Goal: Task Accomplishment & Management: Manage account settings

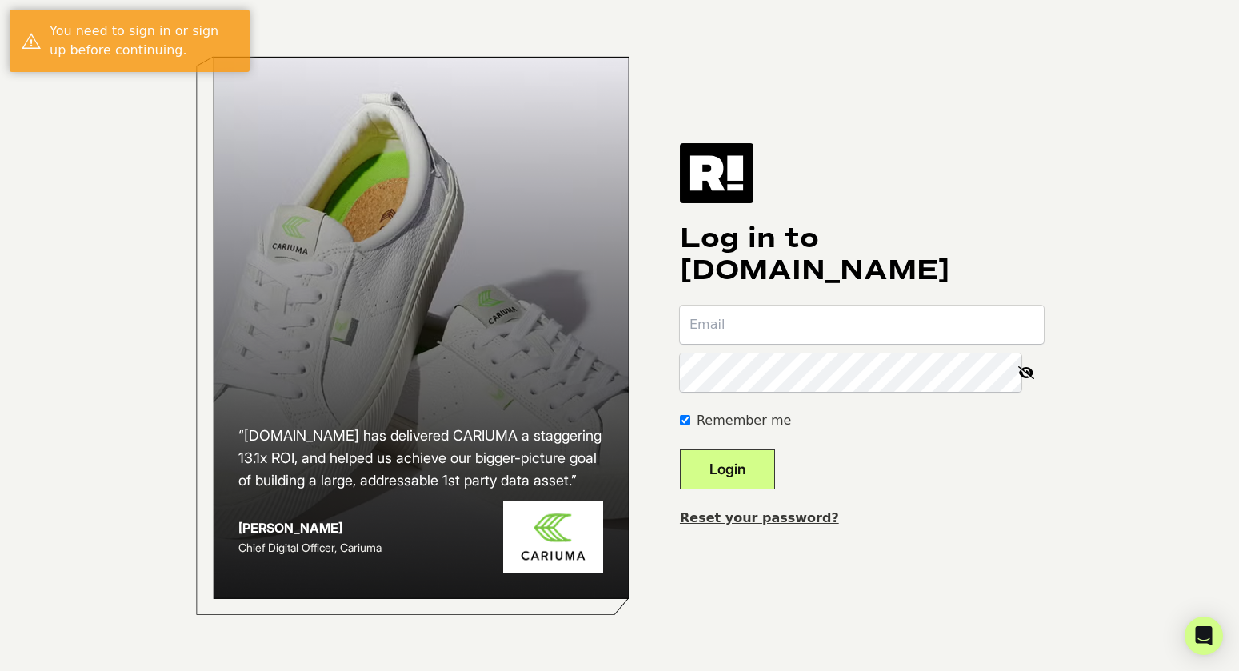
type input "lindsay+1@vintnersdaughter.com"
click at [751, 466] on button "Login" at bounding box center [727, 470] width 95 height 40
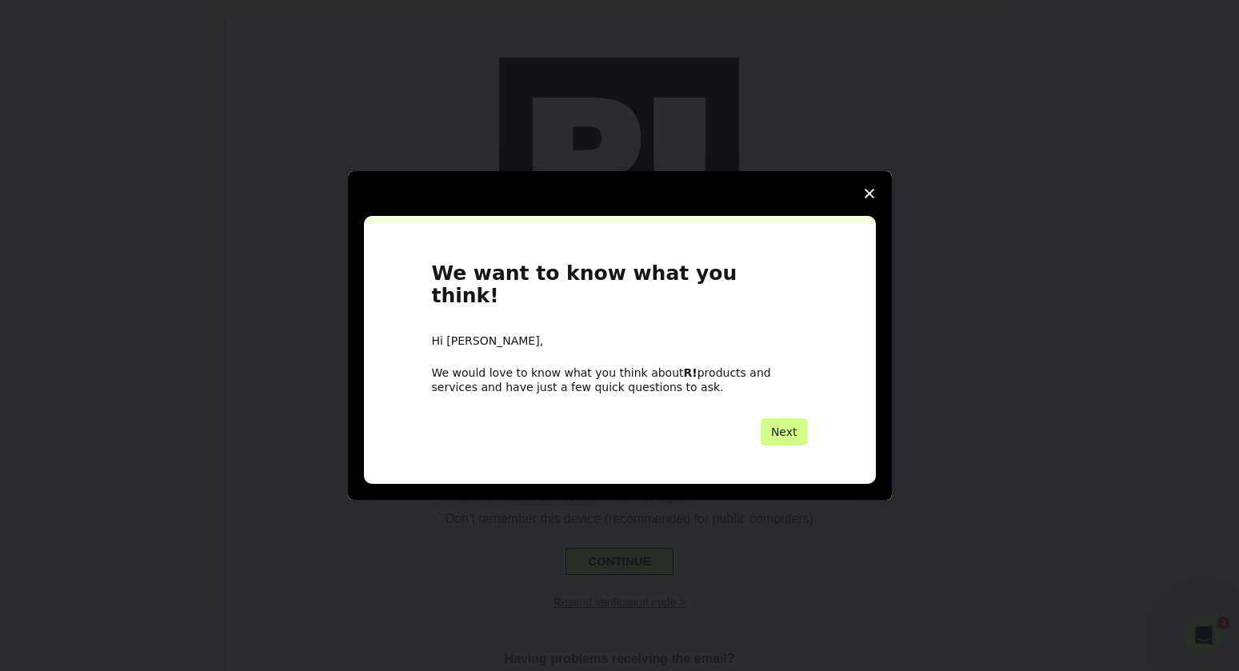
click at [870, 198] on polygon "Close survey" at bounding box center [870, 194] width 10 height 10
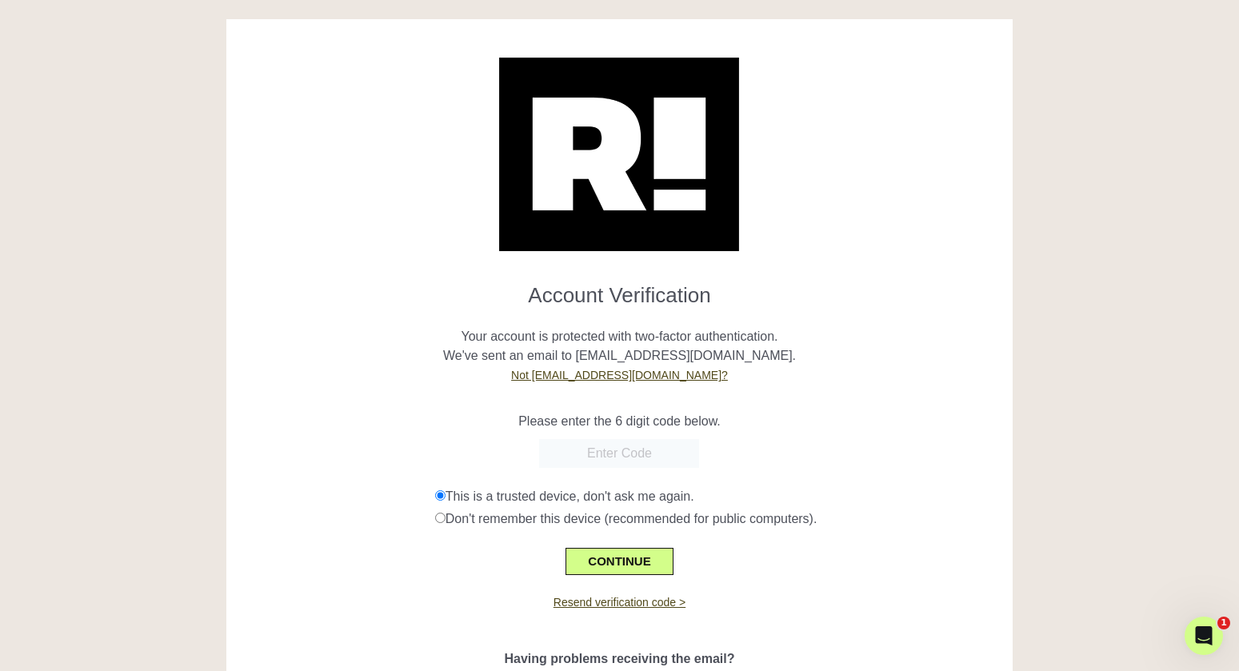
click at [592, 456] on input "text" at bounding box center [619, 453] width 160 height 29
paste input "344334"
type input "344334"
click at [613, 559] on button "CONTINUE" at bounding box center [619, 561] width 107 height 27
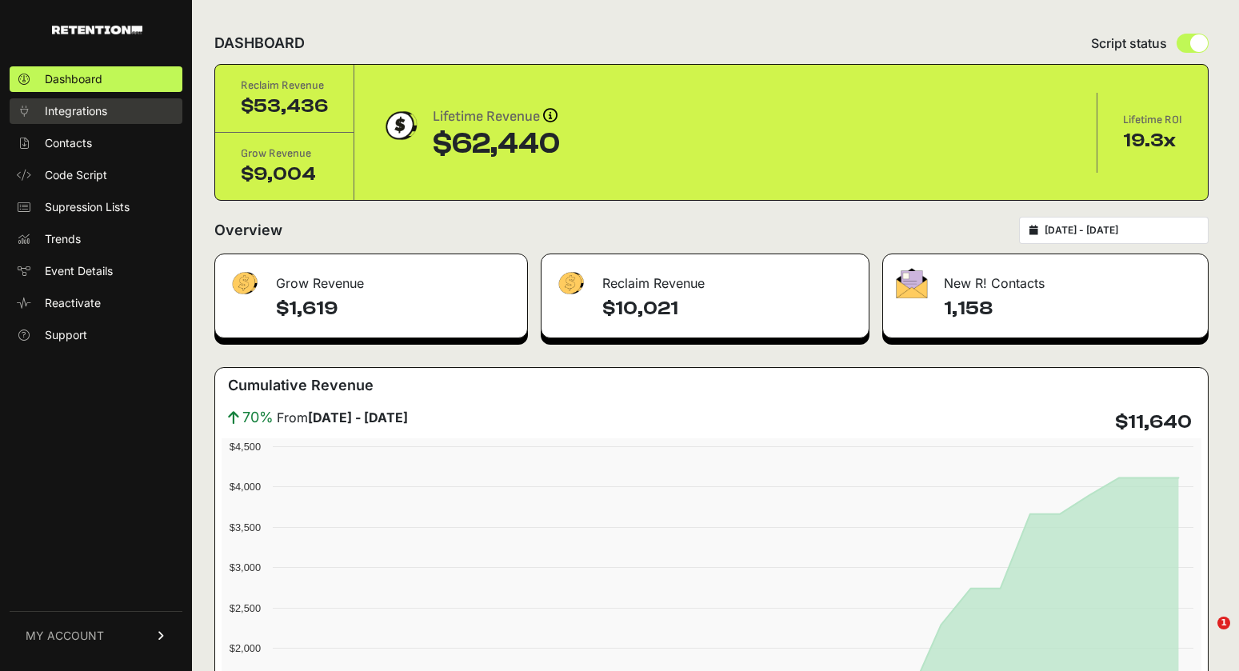
click at [83, 114] on span "Integrations" at bounding box center [76, 111] width 62 height 16
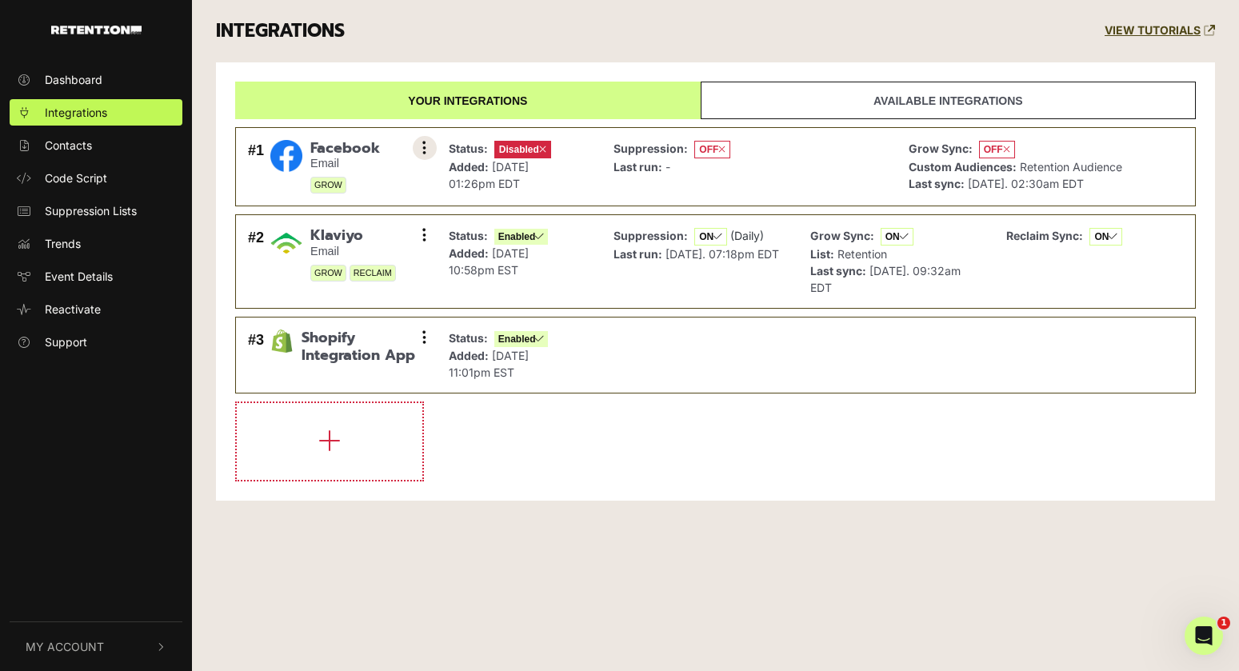
click at [427, 146] on button at bounding box center [425, 148] width 24 height 24
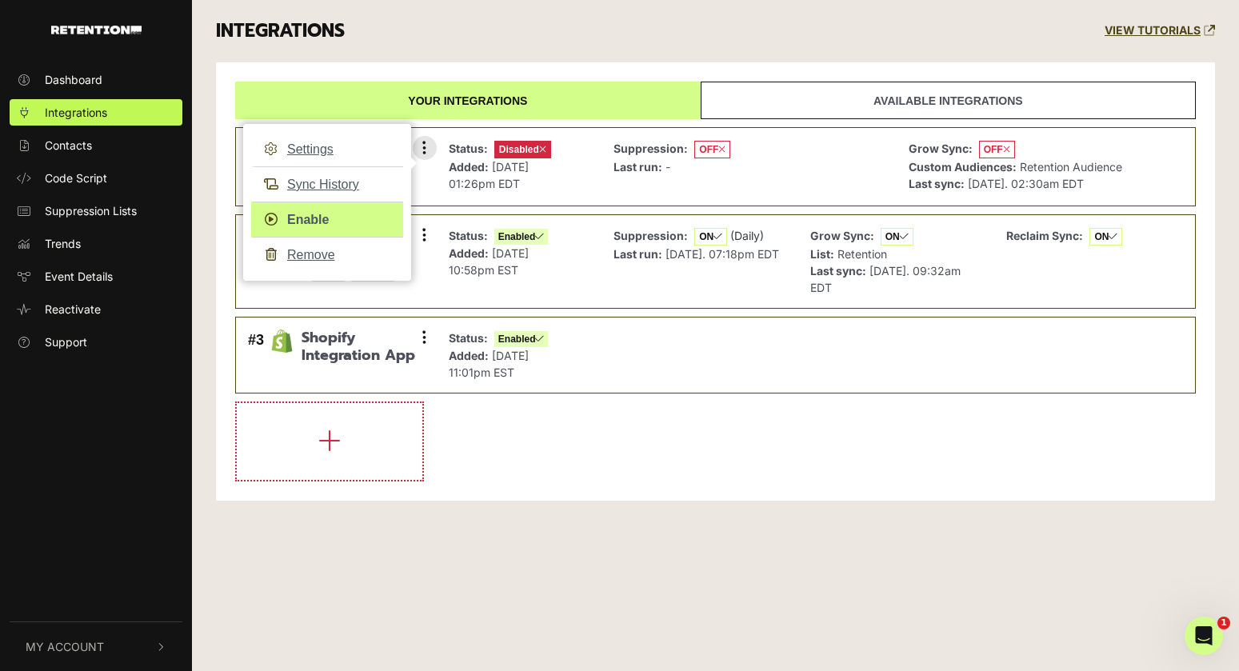
click at [302, 223] on link "Enable" at bounding box center [327, 220] width 152 height 36
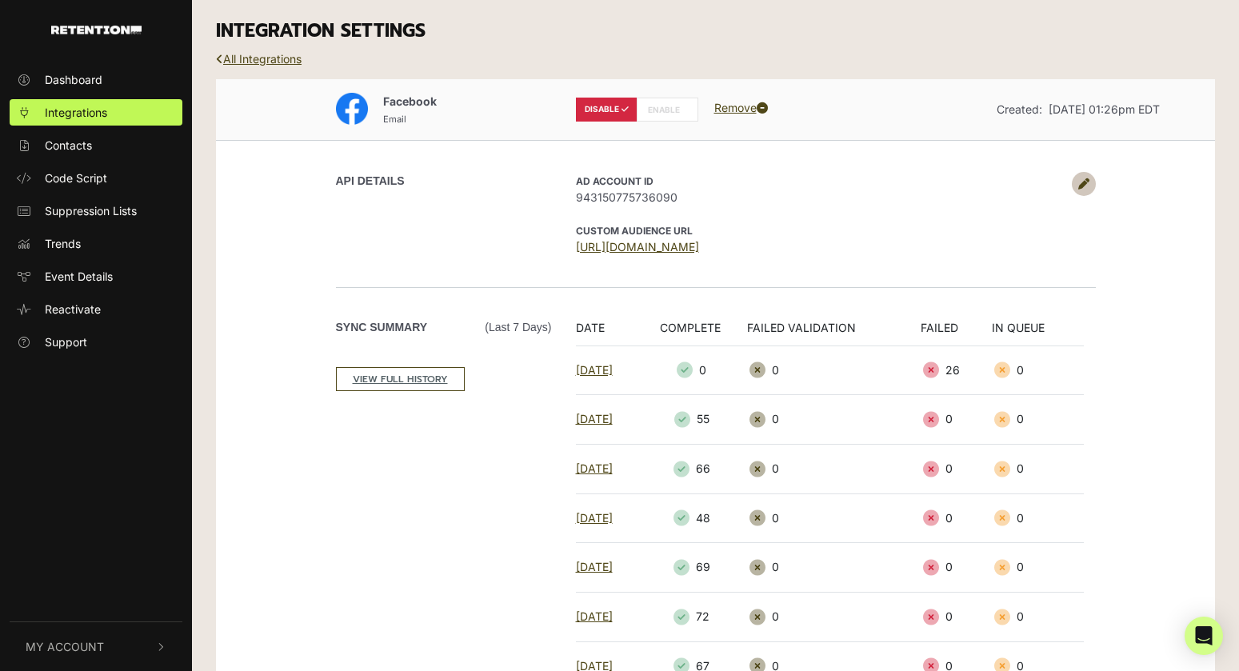
click at [675, 110] on label "ENABLE" at bounding box center [668, 110] width 62 height 24
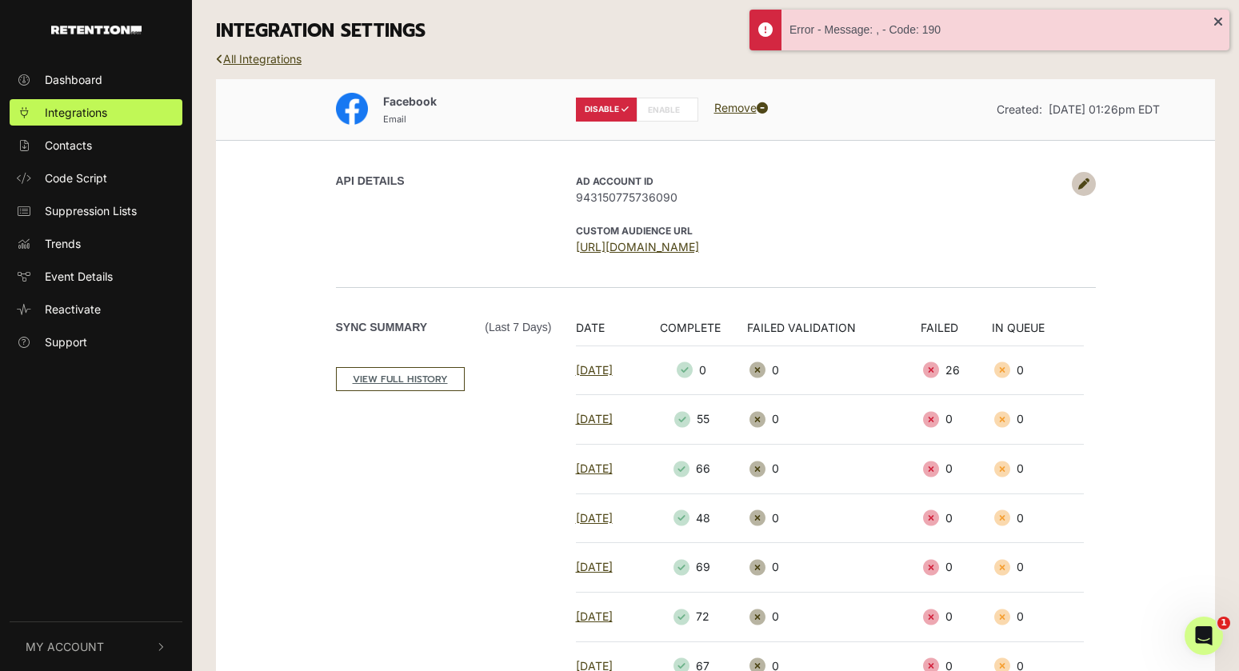
click at [675, 110] on label "ENABLE" at bounding box center [668, 110] width 62 height 24
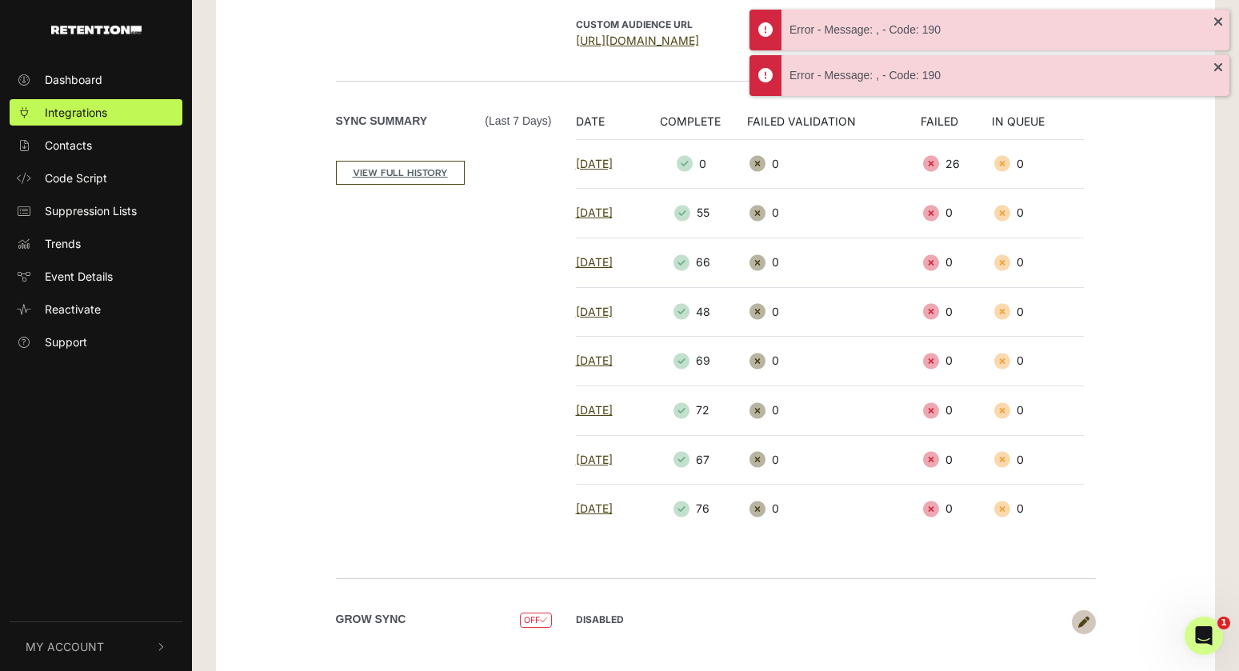
scroll to position [237, 0]
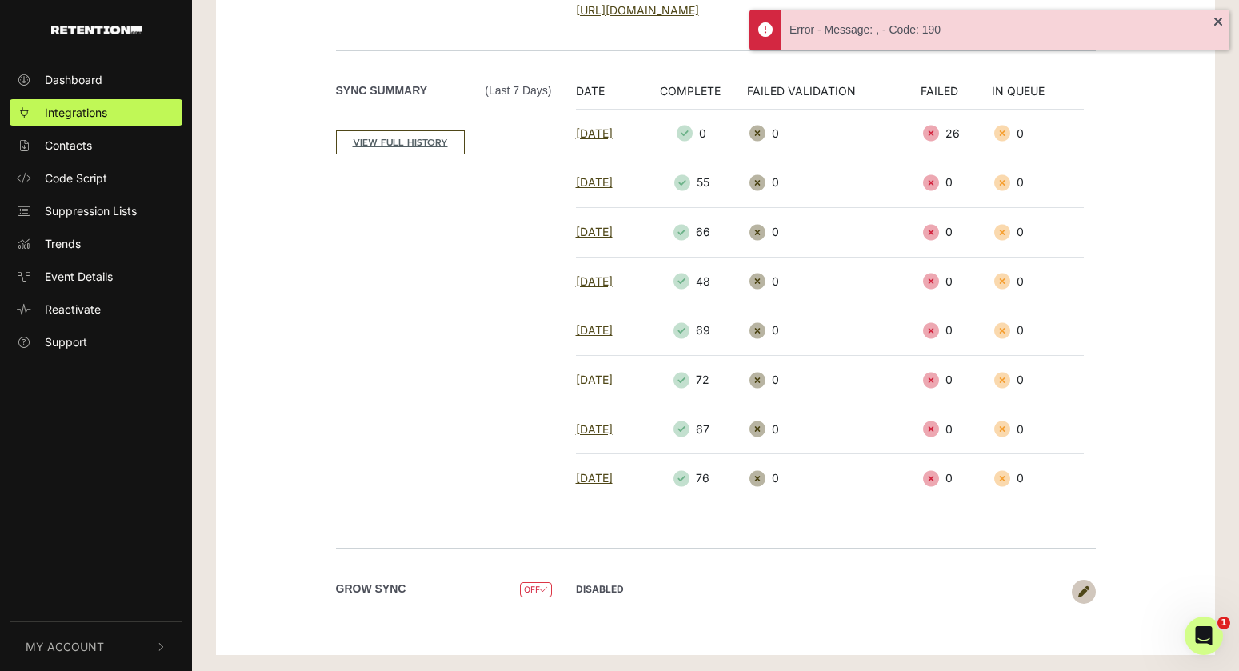
click at [1080, 586] on icon at bounding box center [1083, 591] width 11 height 11
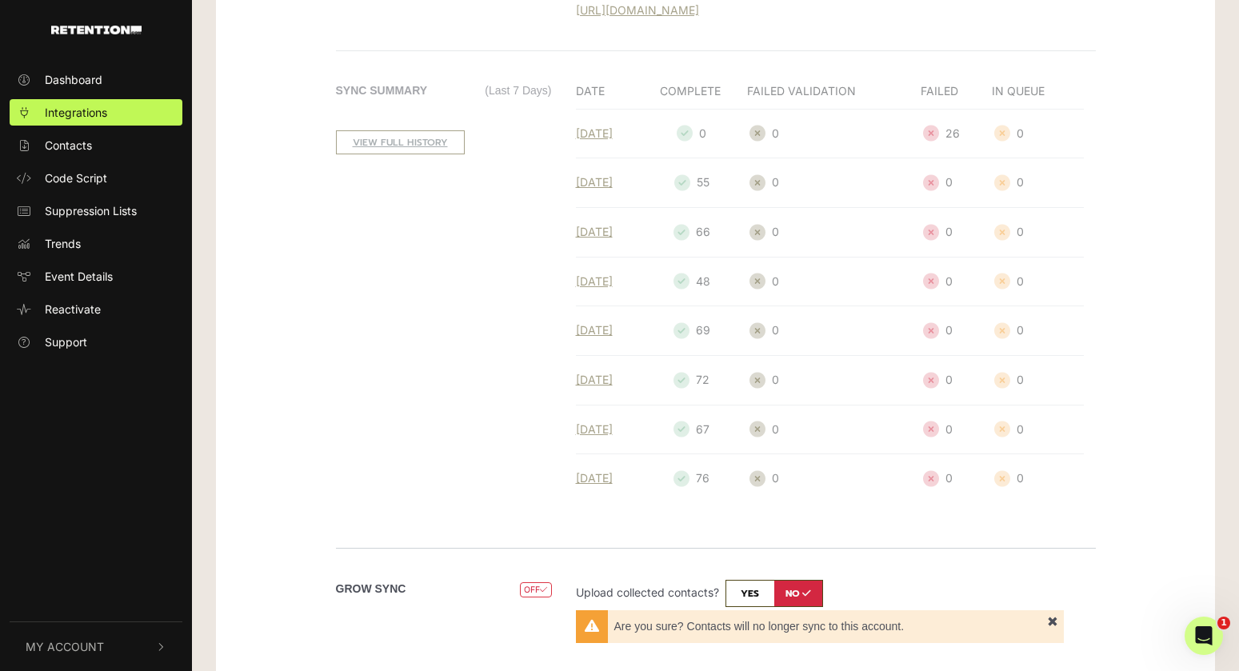
click at [760, 593] on input "checkbox" at bounding box center [775, 593] width 98 height 27
checkbox input "true"
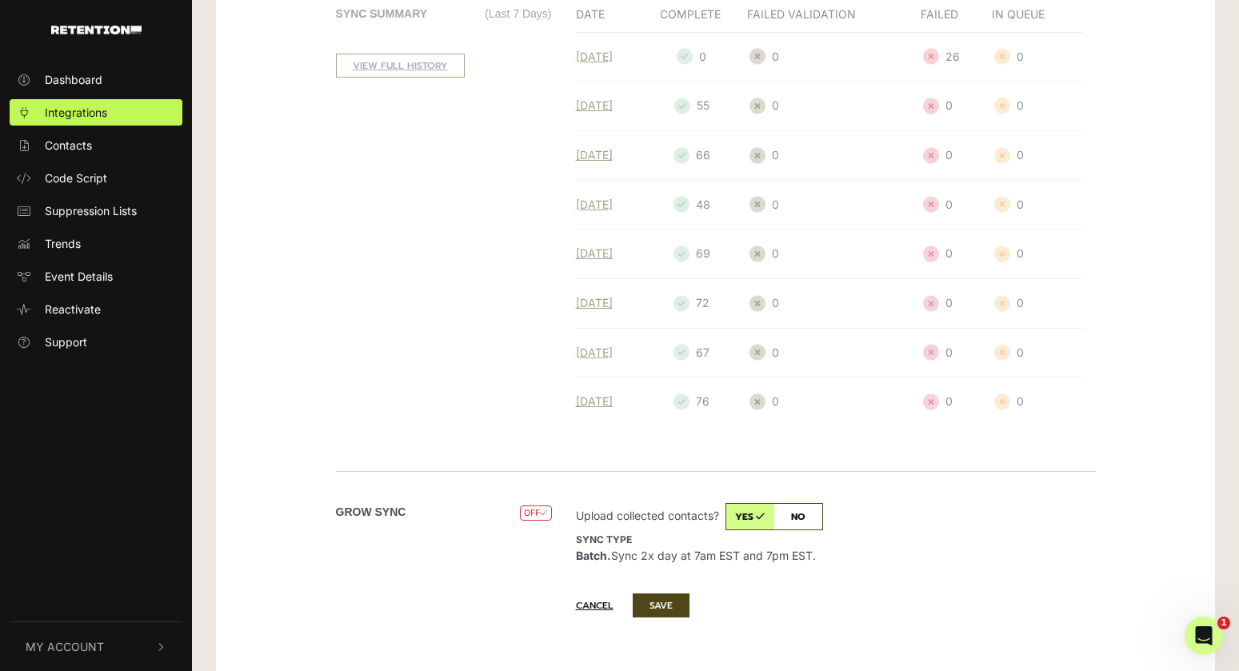
scroll to position [334, 0]
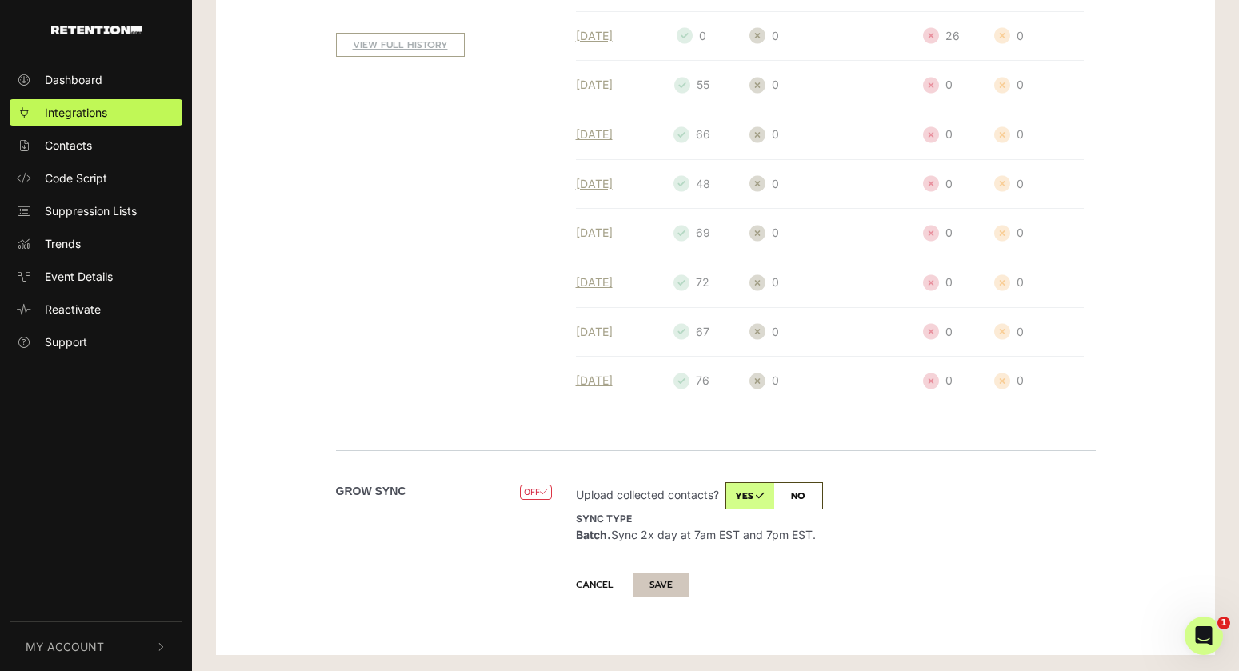
click at [671, 588] on button "SAVE" at bounding box center [661, 585] width 57 height 24
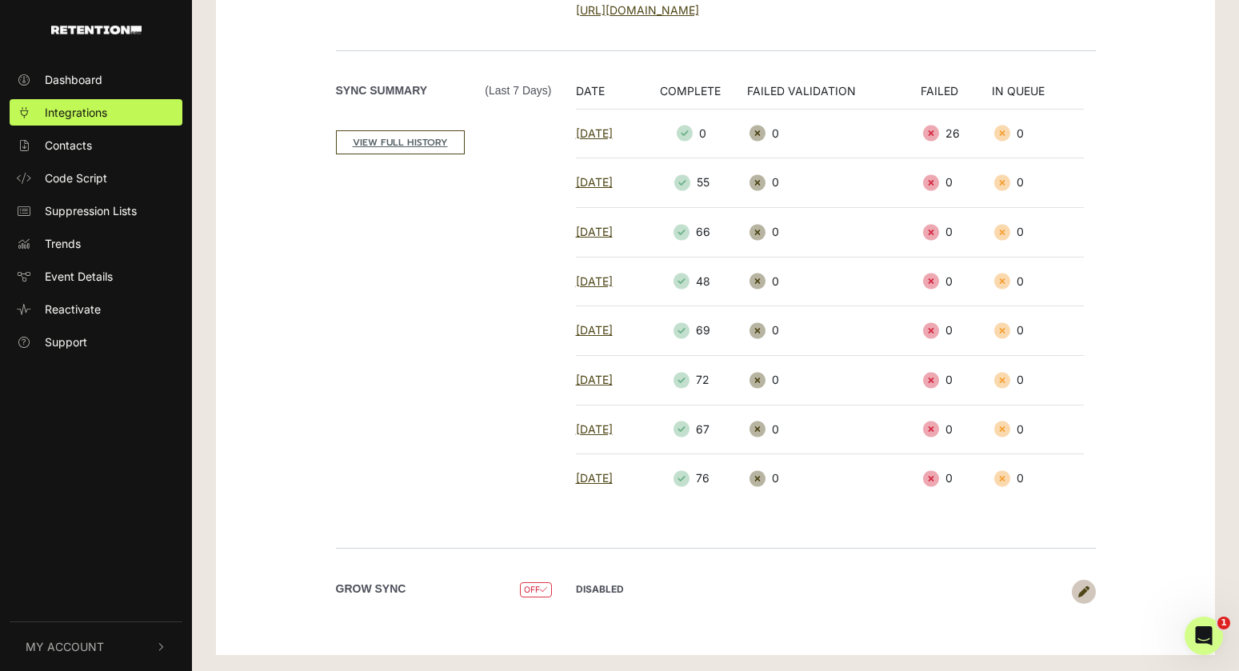
scroll to position [237, 0]
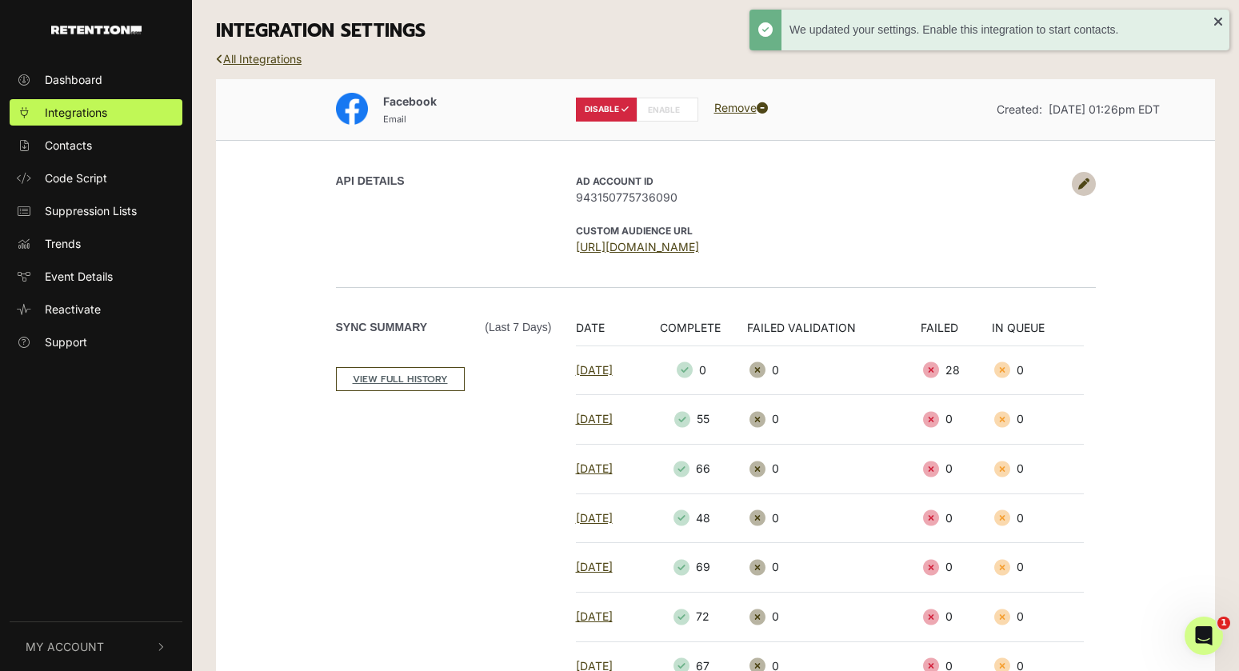
click at [658, 107] on label "ENABLE" at bounding box center [668, 110] width 62 height 24
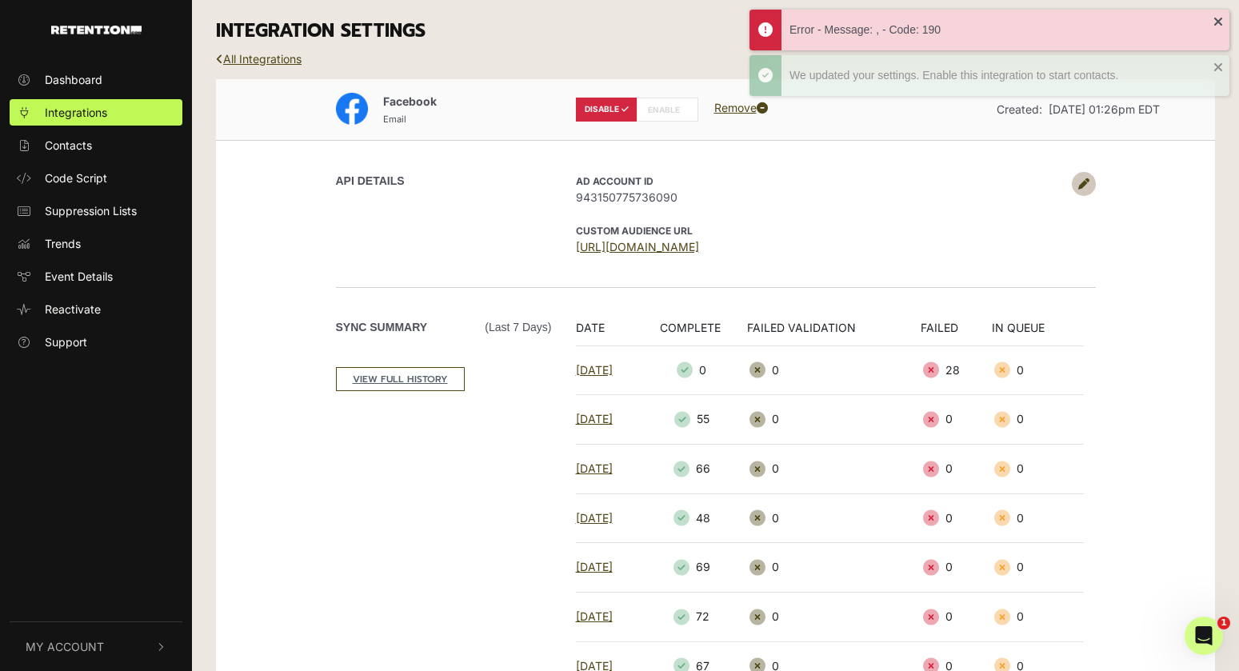
click at [682, 108] on icon at bounding box center [683, 110] width 7 height 8
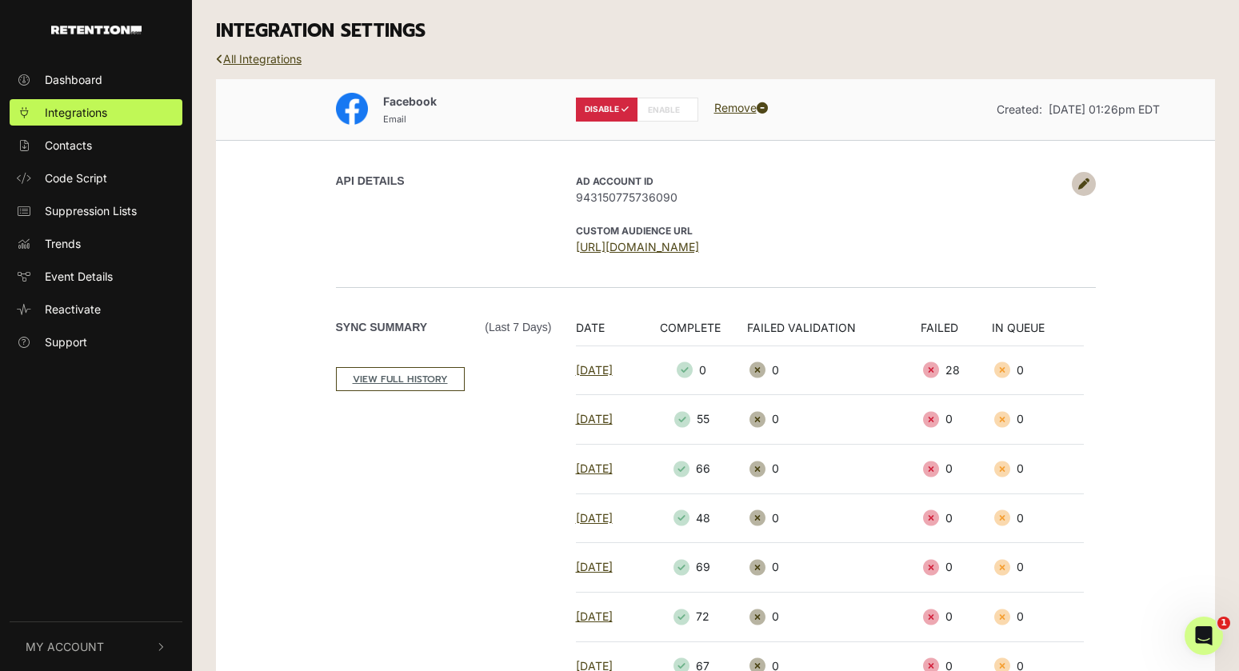
click at [618, 109] on label "DISABLE" at bounding box center [607, 110] width 62 height 24
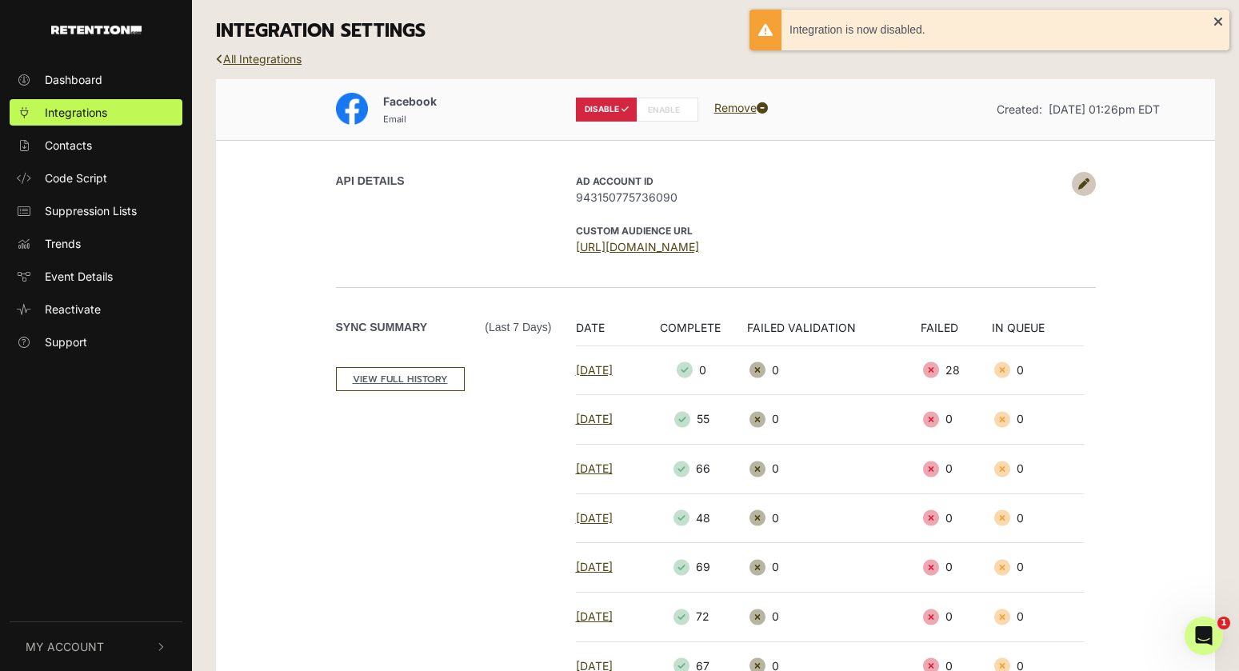
click at [681, 116] on label "ENABLE" at bounding box center [668, 110] width 62 height 24
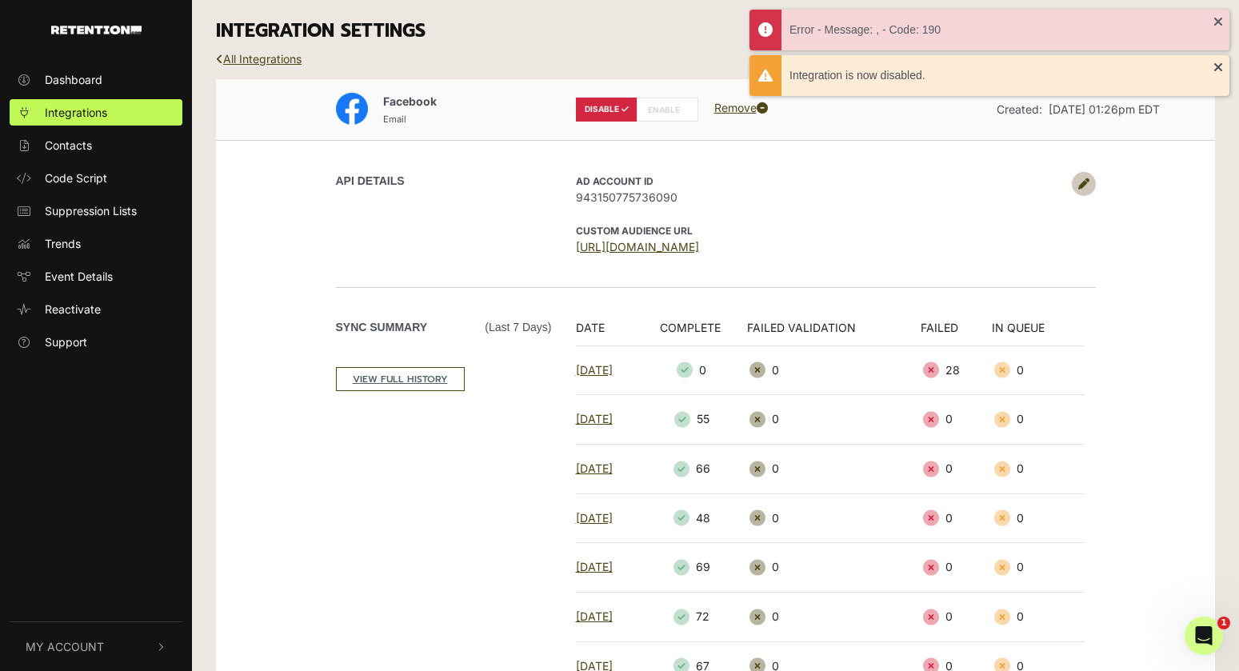
click at [661, 105] on label "ENABLE" at bounding box center [668, 110] width 62 height 24
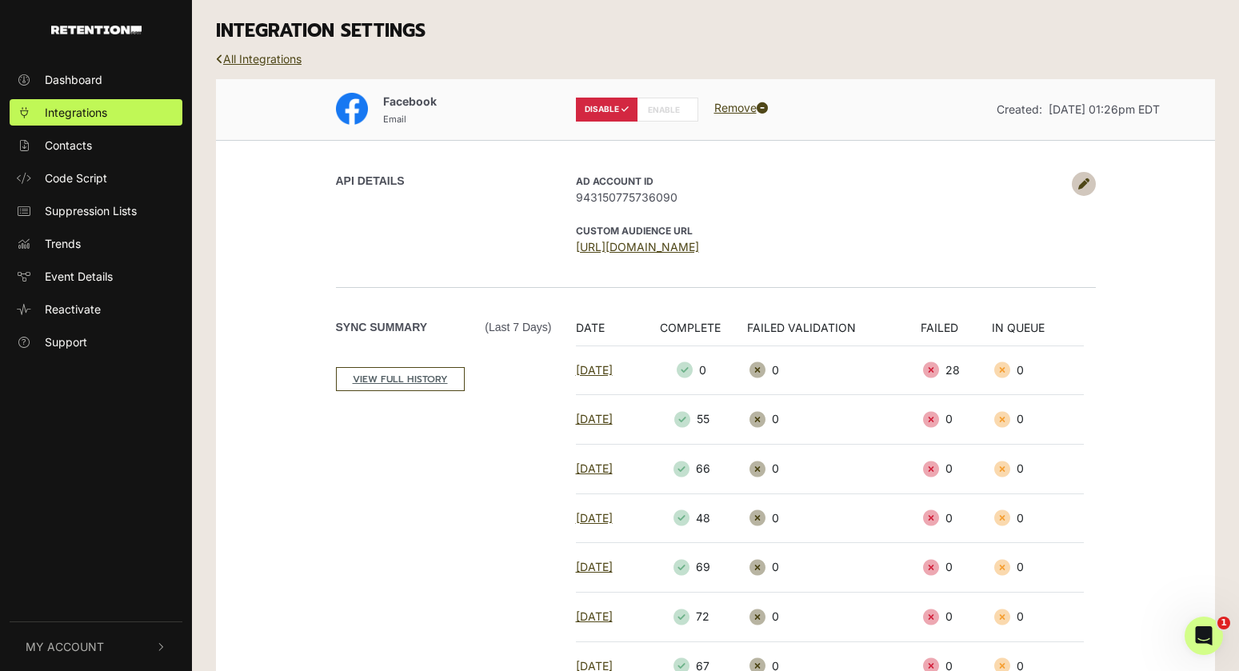
click at [1082, 187] on icon at bounding box center [1083, 183] width 11 height 11
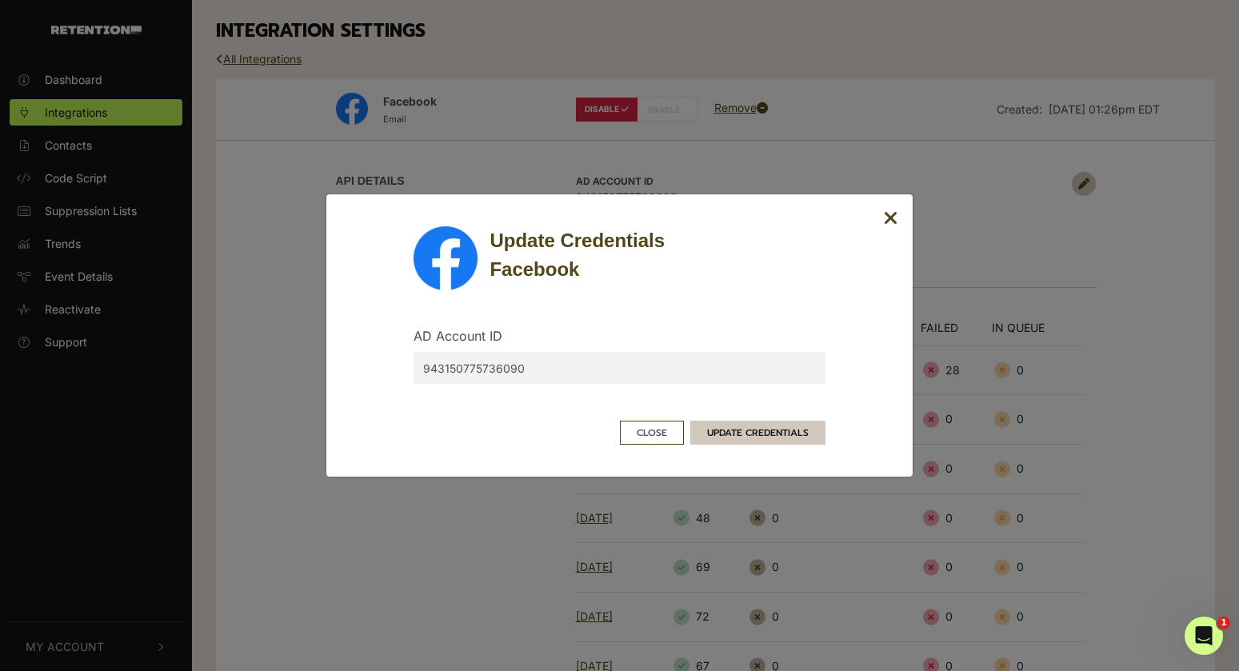
click at [730, 434] on button "UPDATE CREDENTIALS" at bounding box center [757, 433] width 135 height 24
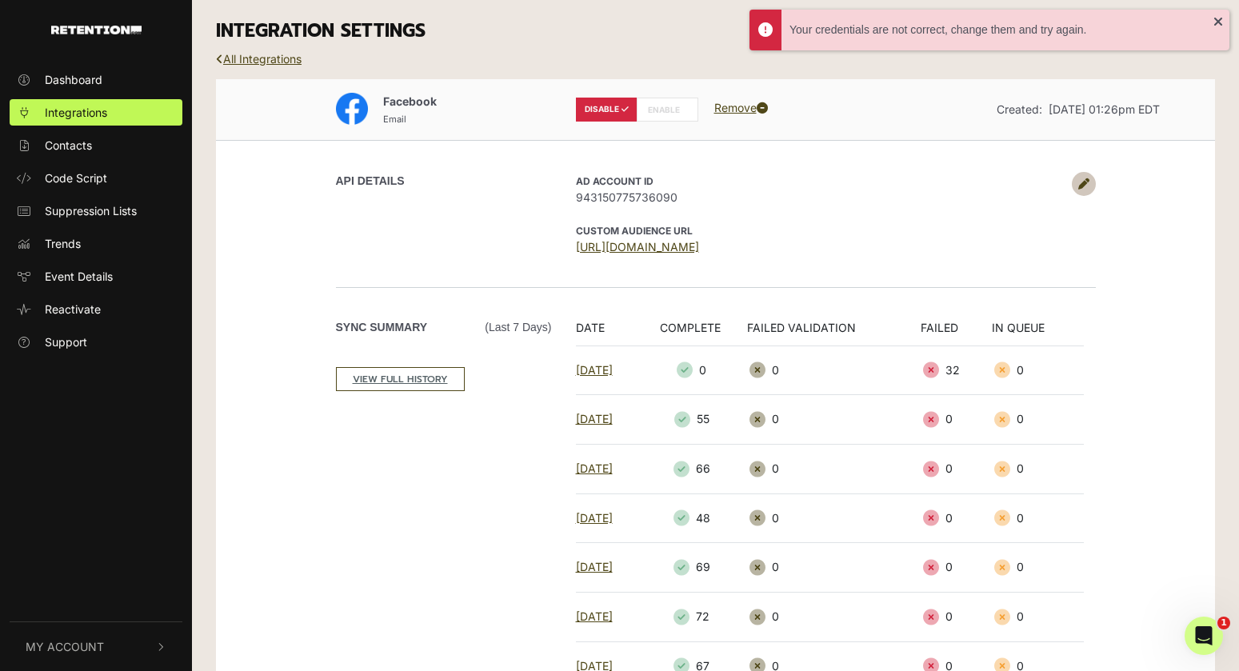
click at [686, 117] on label "ENABLE" at bounding box center [668, 110] width 62 height 24
radio input "false"
radio input "true"
